Goal: Task Accomplishment & Management: Manage account settings

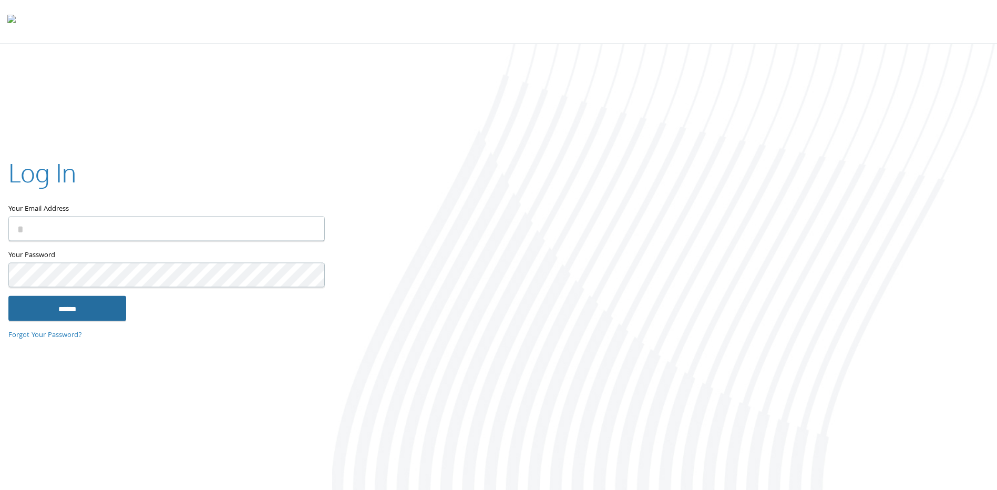
type input "**********"
click at [51, 304] on input "******" at bounding box center [67, 308] width 118 height 25
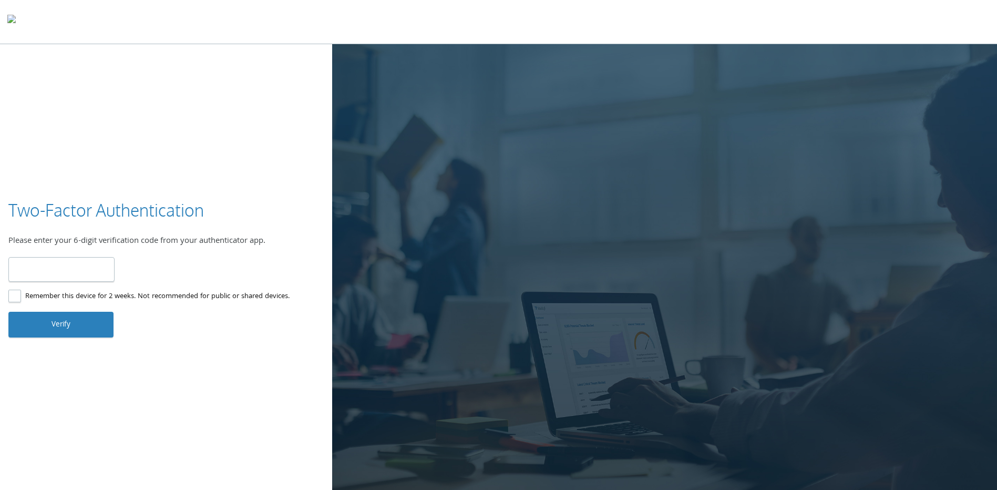
click at [74, 268] on input "number" at bounding box center [61, 269] width 106 height 25
type input "******"
